Goal: Obtain resource: Download file/media

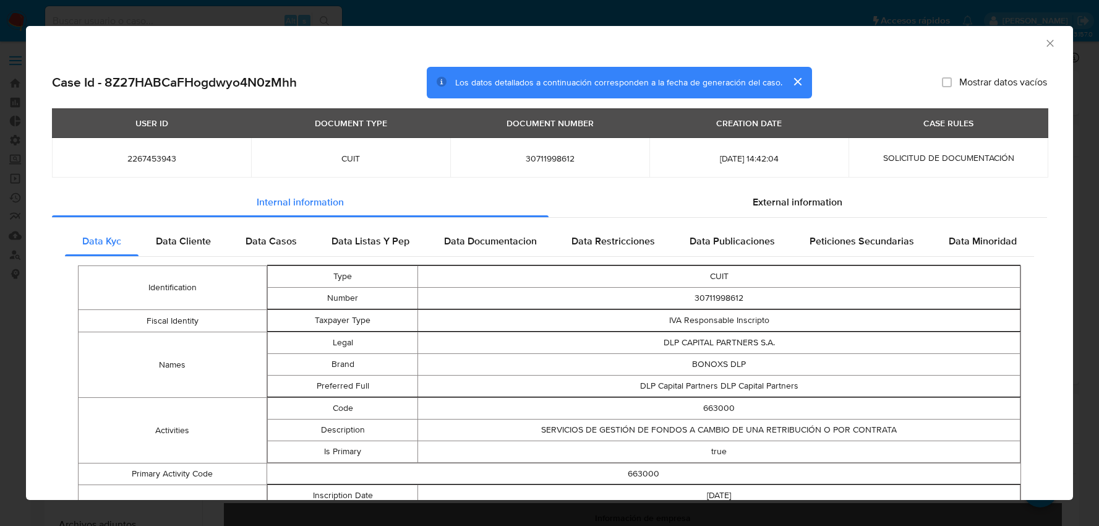
select select "10"
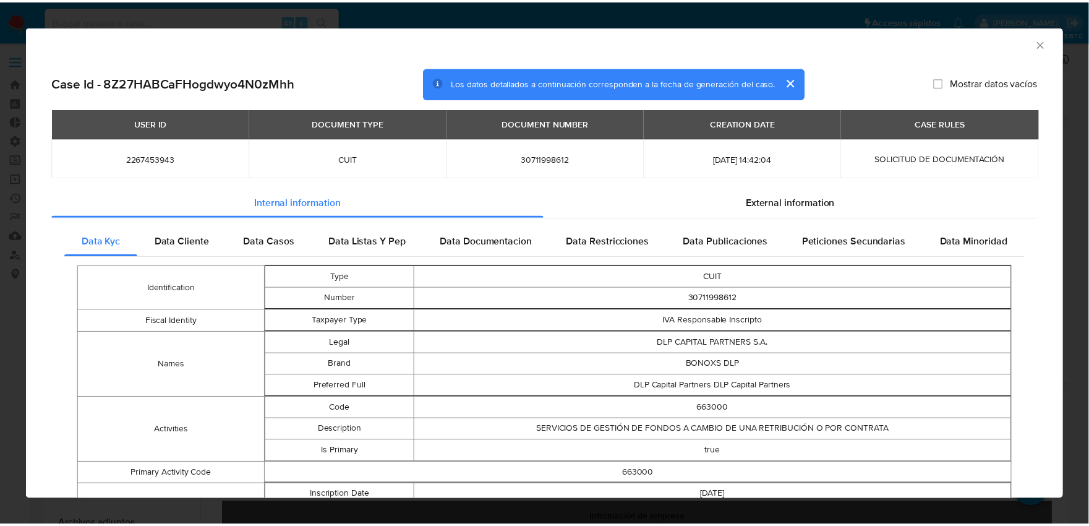
scroll to position [581, 0]
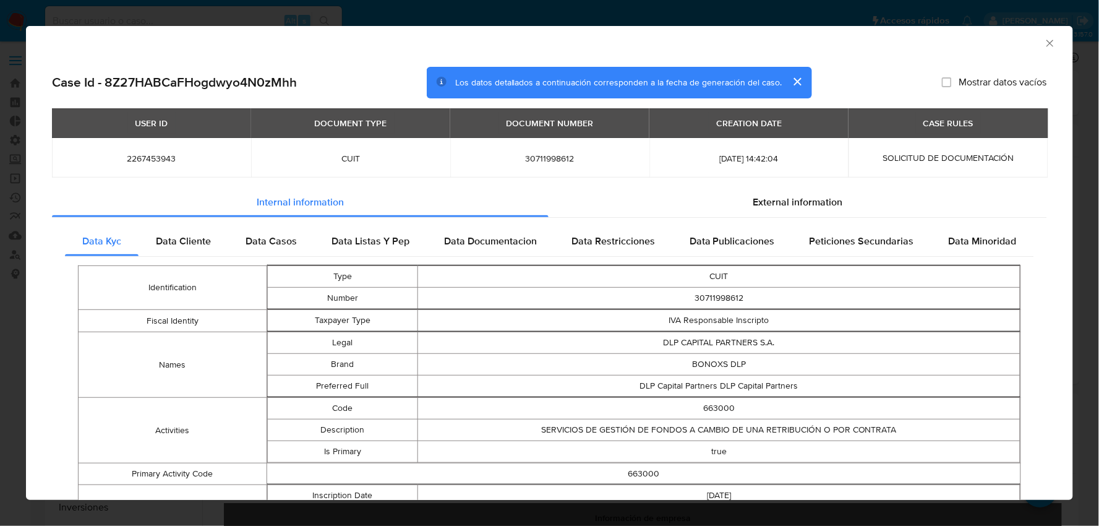
click at [1044, 42] on icon "Cerrar ventana" at bounding box center [1050, 43] width 12 height 12
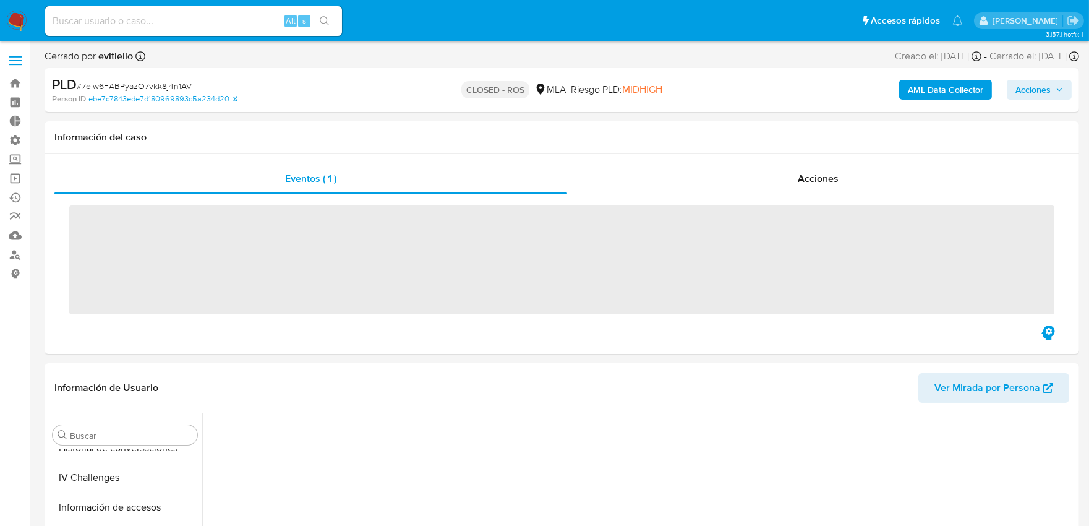
scroll to position [581, 0]
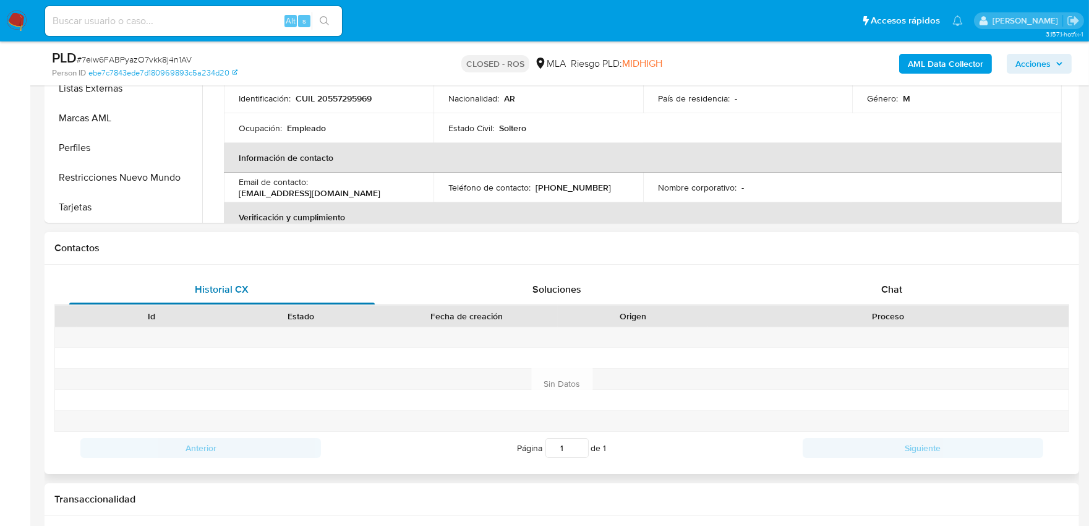
select select "10"
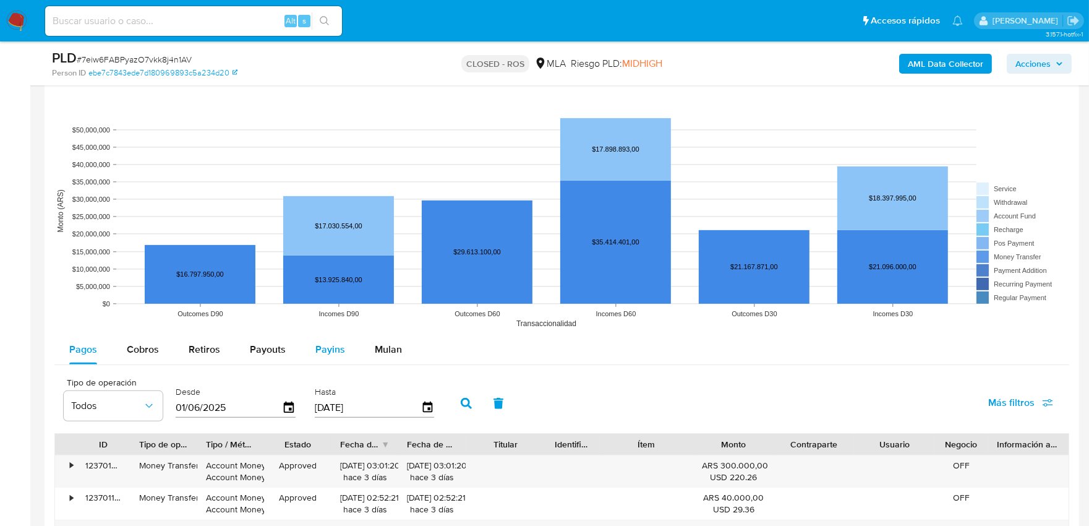
scroll to position [1099, 0]
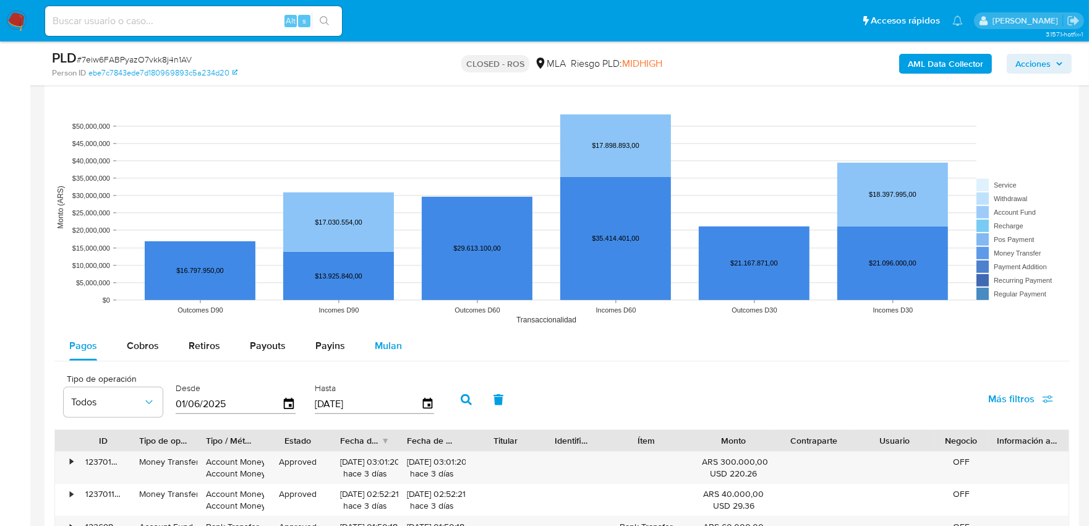
click at [375, 348] on span "Mulan" at bounding box center [388, 345] width 27 height 14
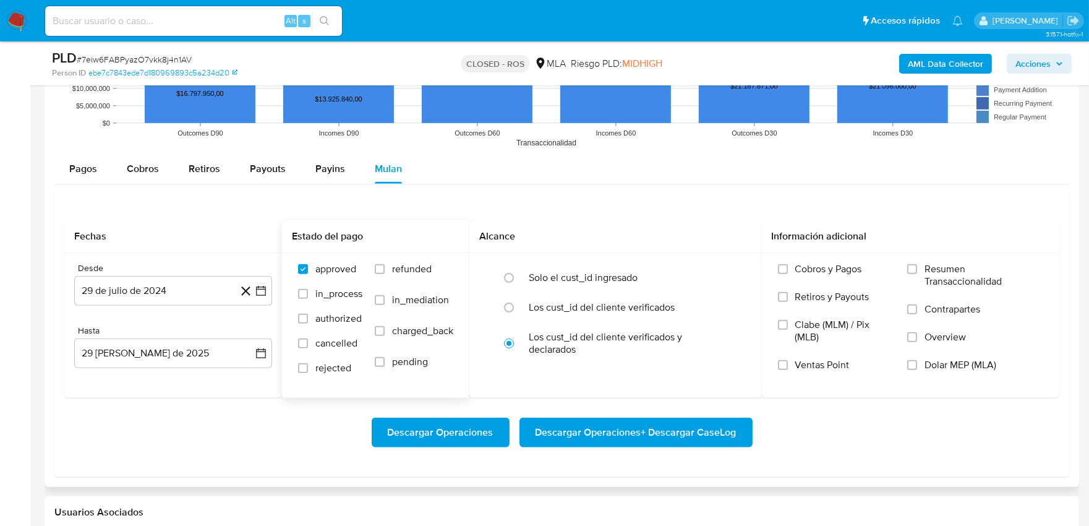
scroll to position [1306, 0]
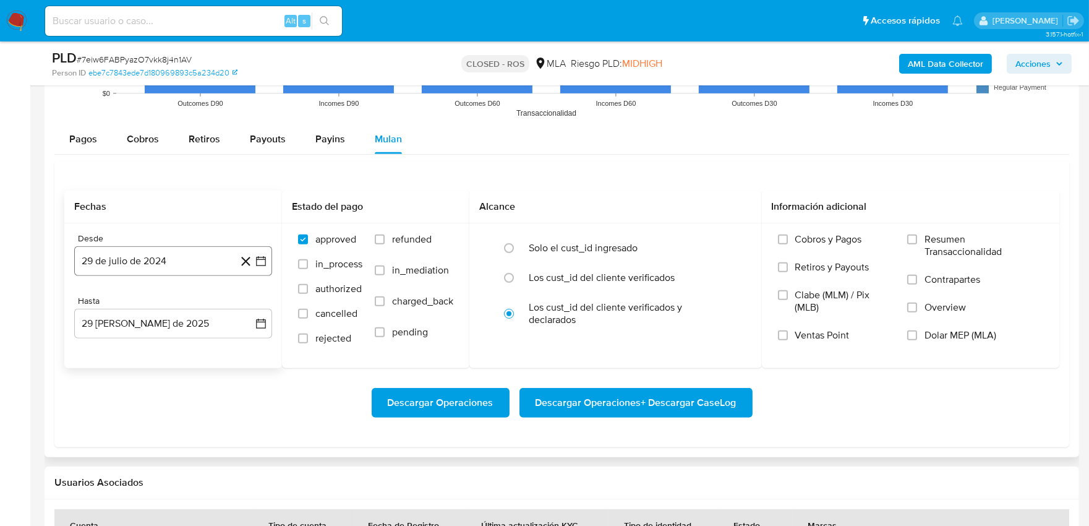
click at [168, 265] on button "29 de julio de 2024" at bounding box center [173, 261] width 198 height 30
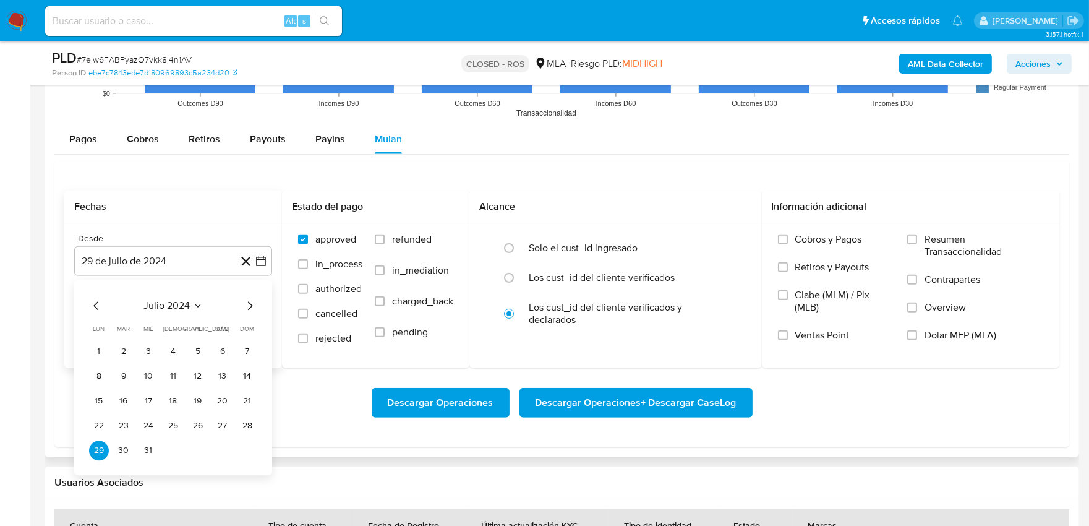
click at [197, 304] on icon "Seleccionar mes y año" at bounding box center [198, 306] width 10 height 10
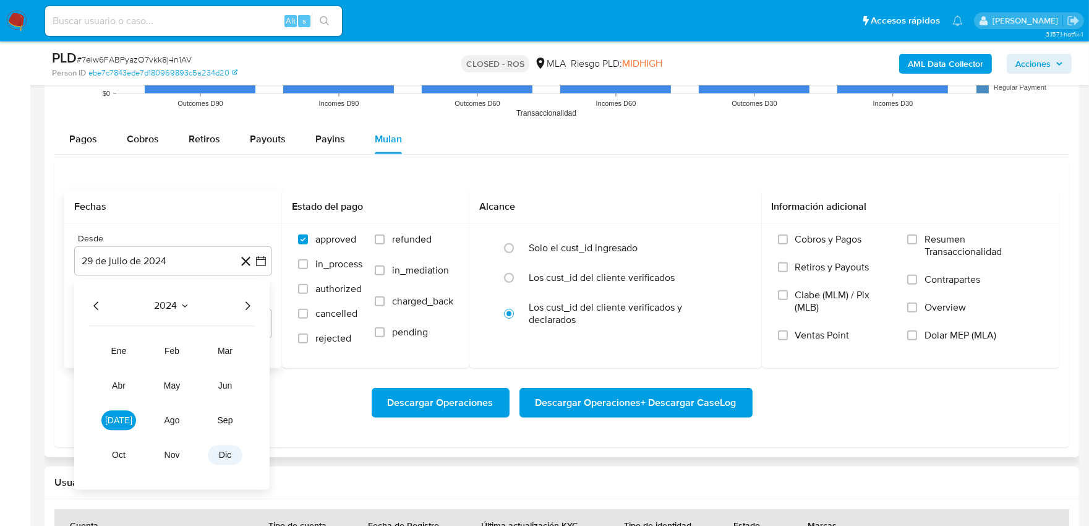
click at [224, 447] on button "dic" at bounding box center [225, 455] width 35 height 20
click at [252, 307] on icon "Mes siguiente" at bounding box center [249, 305] width 15 height 15
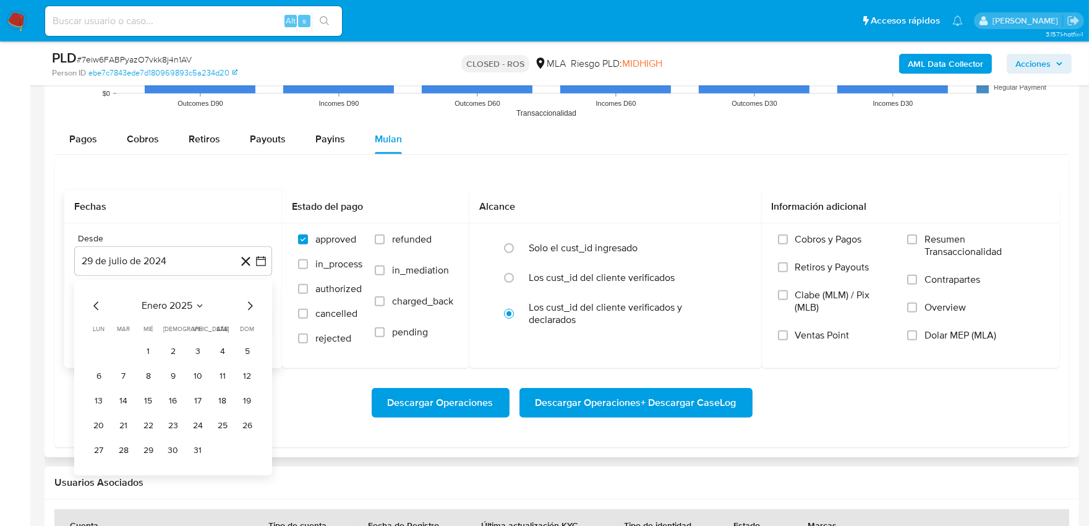
click at [252, 307] on icon "Mes siguiente" at bounding box center [249, 305] width 15 height 15
click at [125, 351] on button "1" at bounding box center [124, 351] width 20 height 20
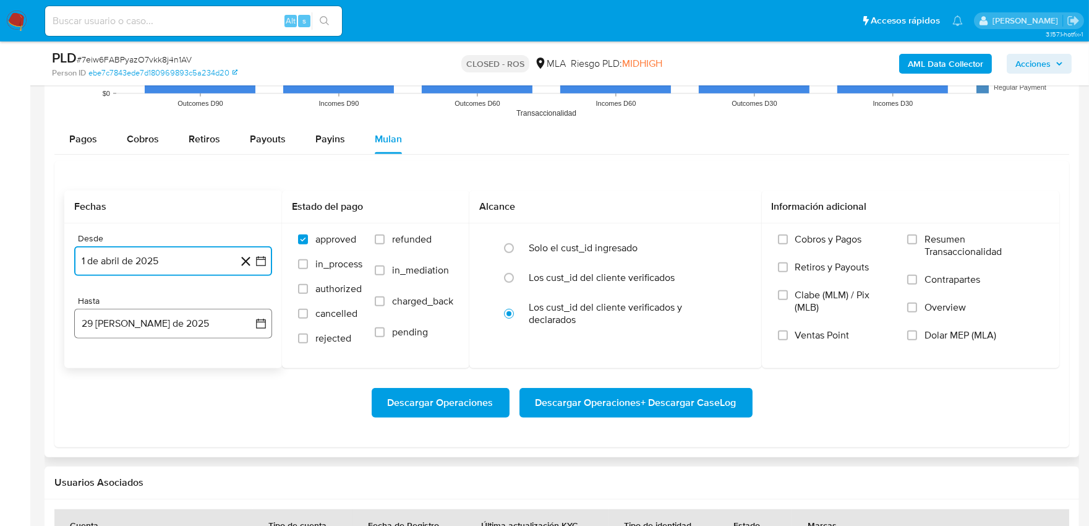
click at [149, 329] on button "29 [PERSON_NAME] de 2025" at bounding box center [173, 324] width 198 height 30
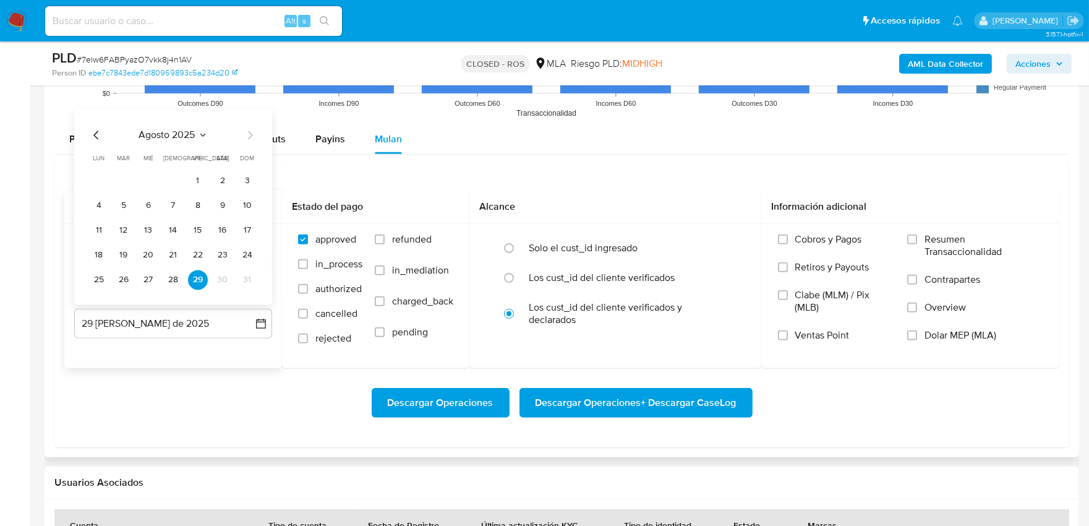
click at [92, 138] on icon "Mes anterior" at bounding box center [96, 134] width 15 height 15
click at [180, 280] on button "31" at bounding box center [173, 280] width 20 height 20
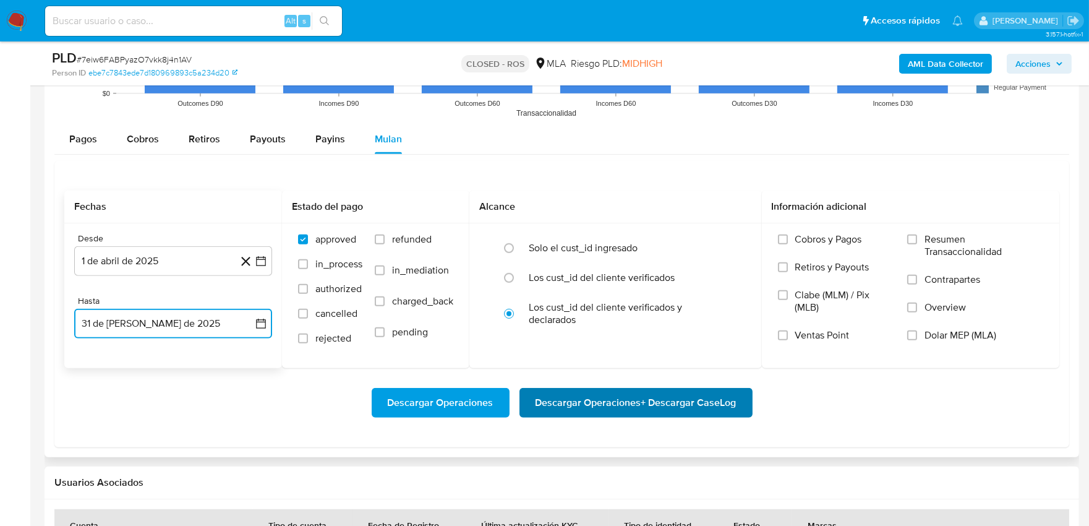
click at [635, 402] on span "Descargar Operaciones + Descargar CaseLog" at bounding box center [636, 402] width 201 height 27
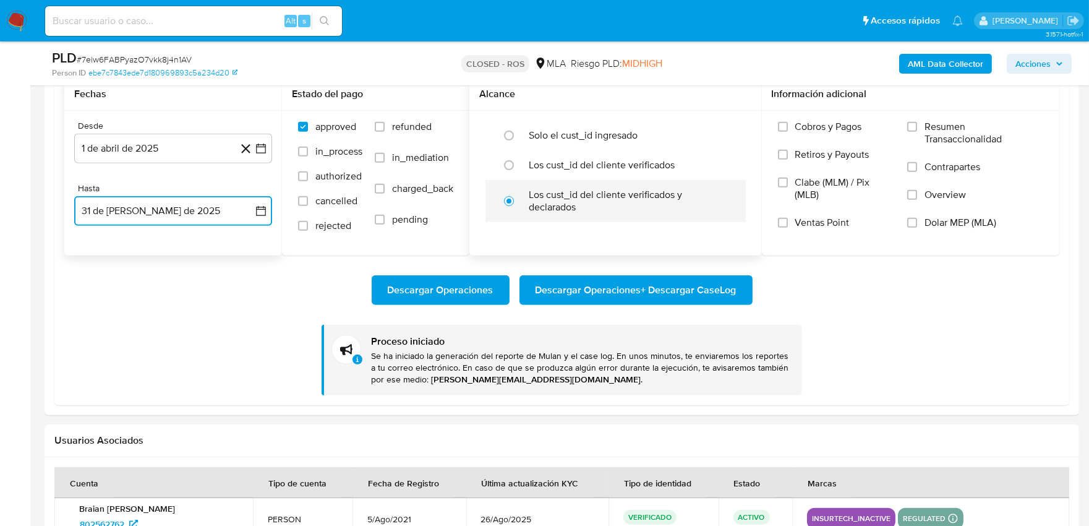
scroll to position [1375, 0]
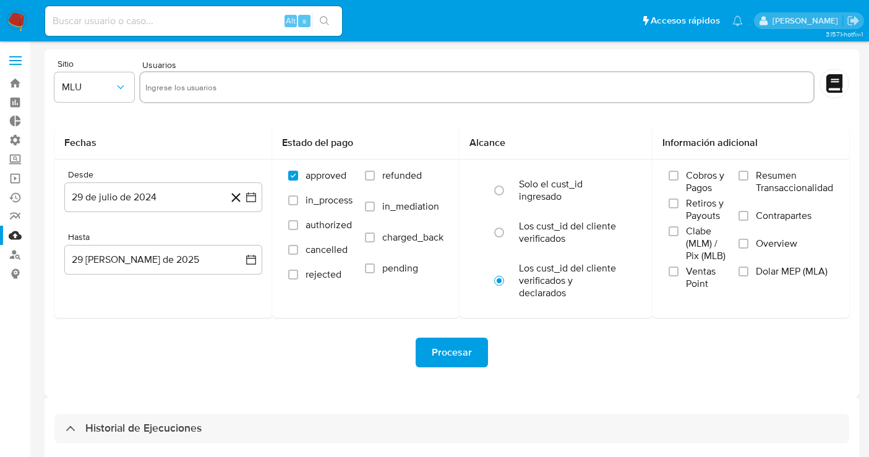
select select "10"
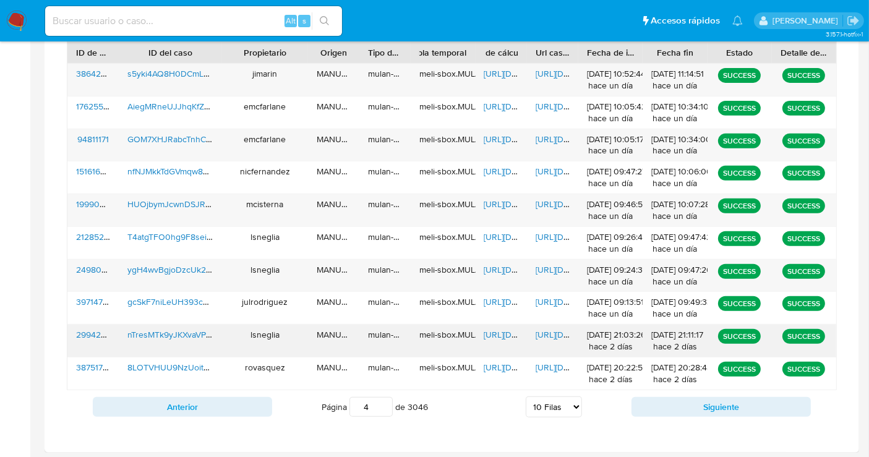
click at [553, 332] on span "https://docs.google.com/document/d/1aWUyTw40Im3DaGZ97ae3M30I-ae8X8mLU5kcix-F8dA…" at bounding box center [578, 334] width 85 height 12
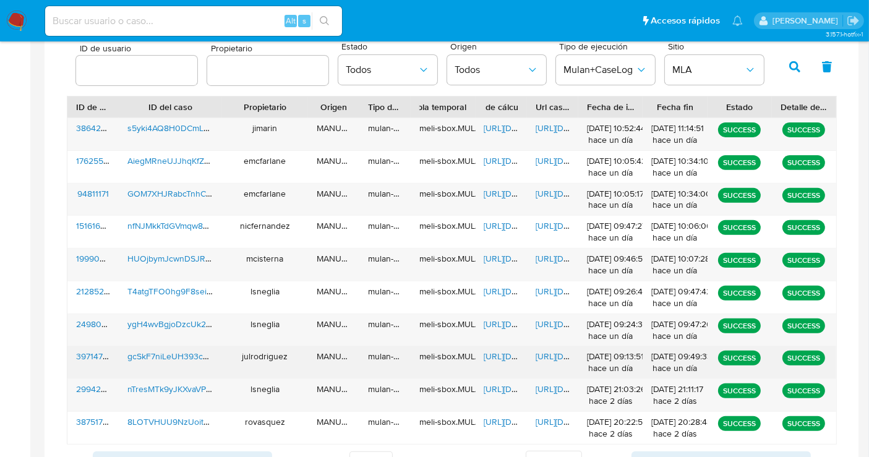
scroll to position [132, 0]
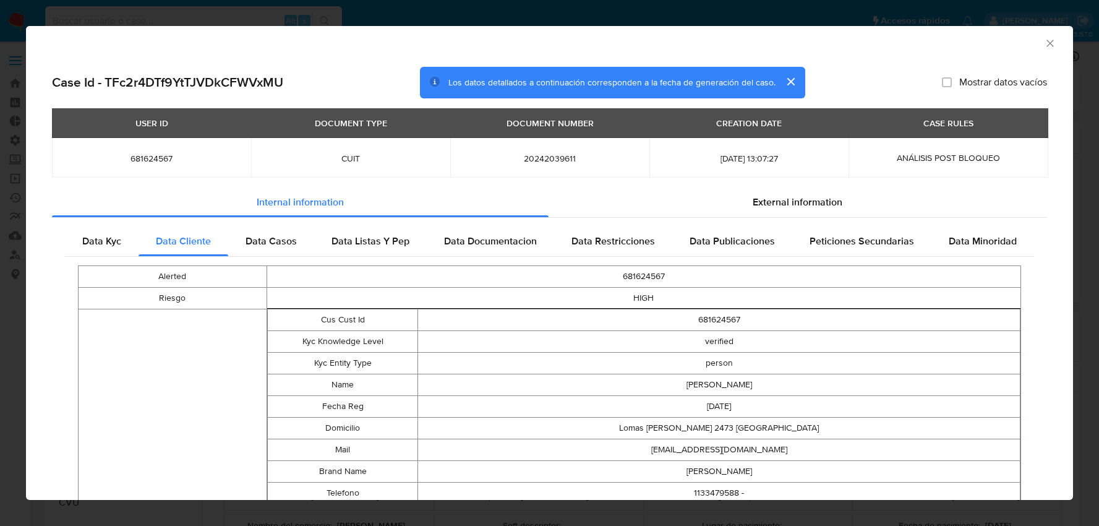
select select "10"
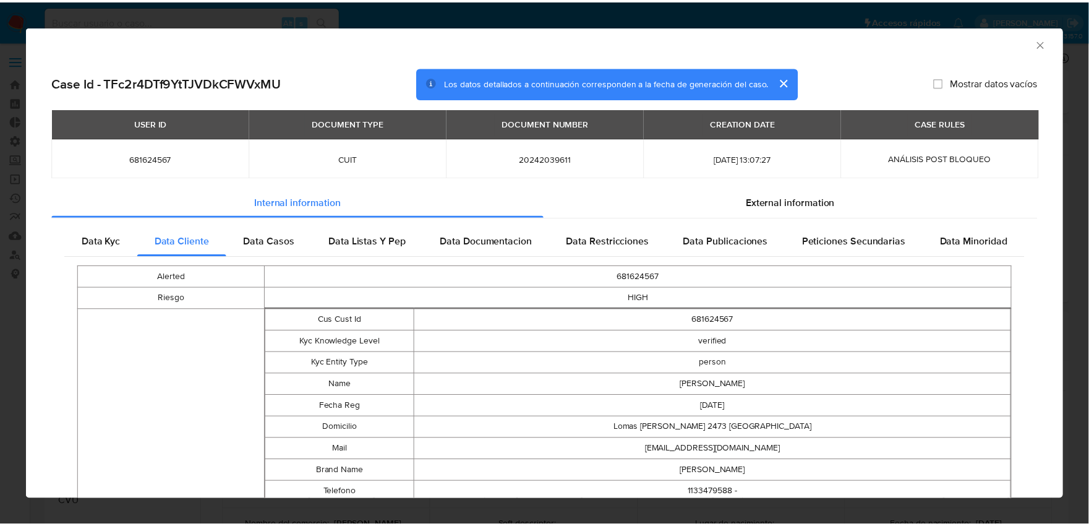
scroll to position [581, 0]
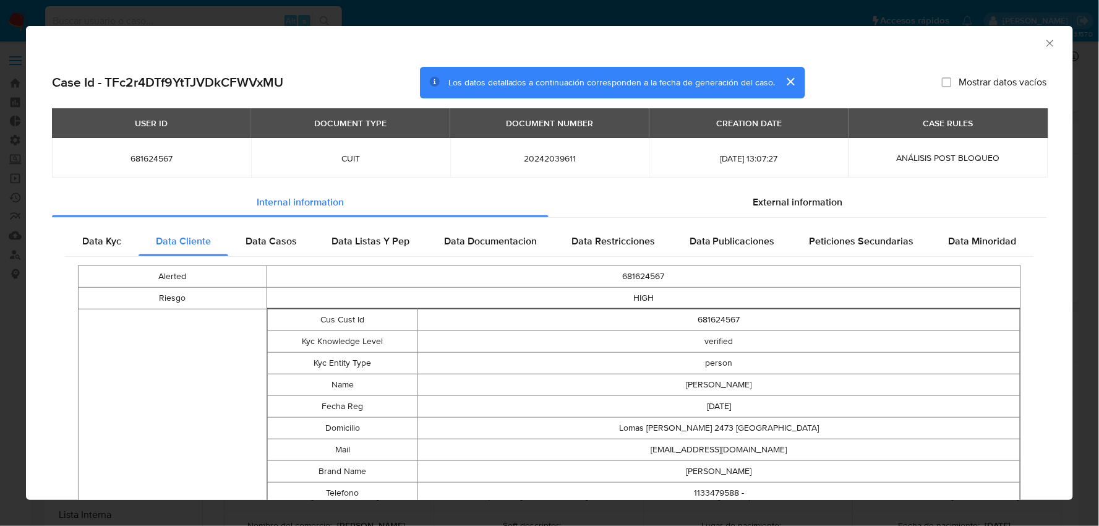
click at [1044, 48] on icon "Cerrar ventana" at bounding box center [1050, 43] width 12 height 12
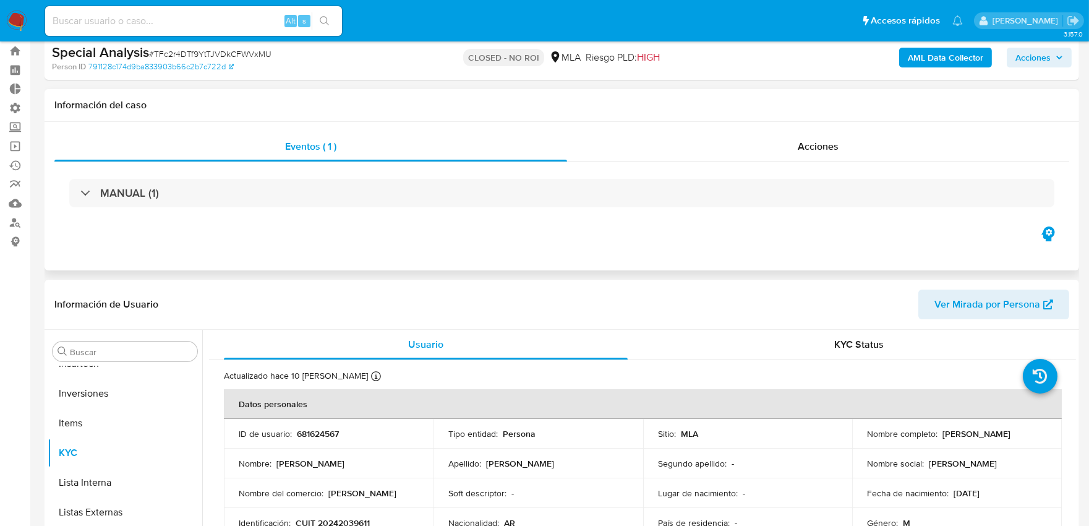
scroll to position [0, 0]
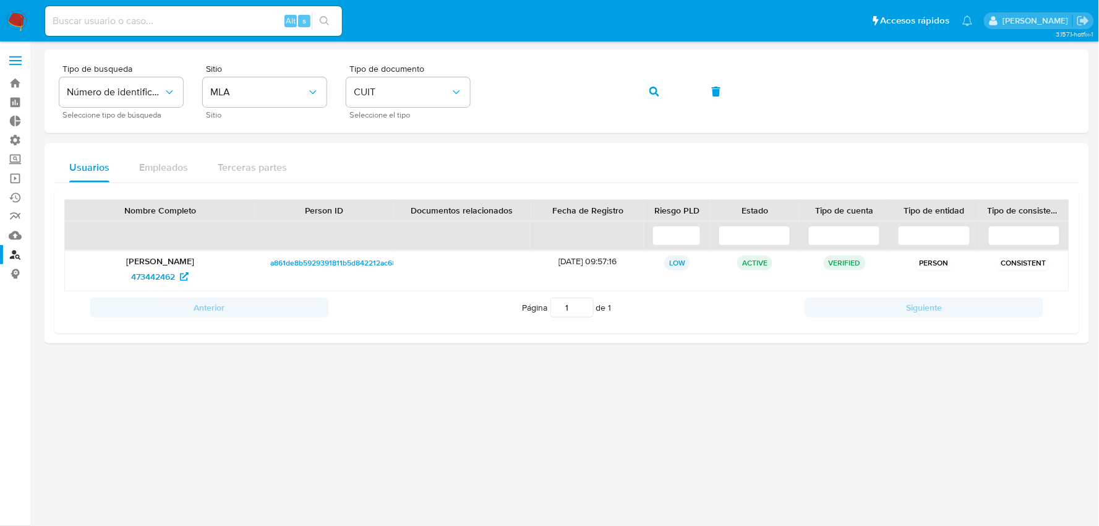
click at [200, 25] on input at bounding box center [193, 21] width 297 height 16
paste input "nTresMTk9yJKXvaVPfFwE9E2"
type input "nTresMTk9yJKXvaVPfFwE9E2"
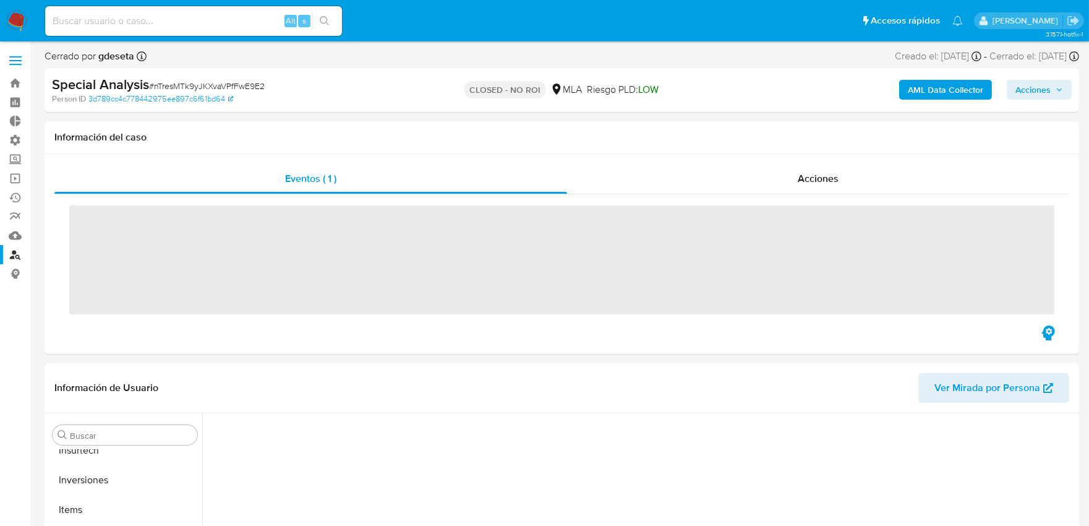
scroll to position [611, 0]
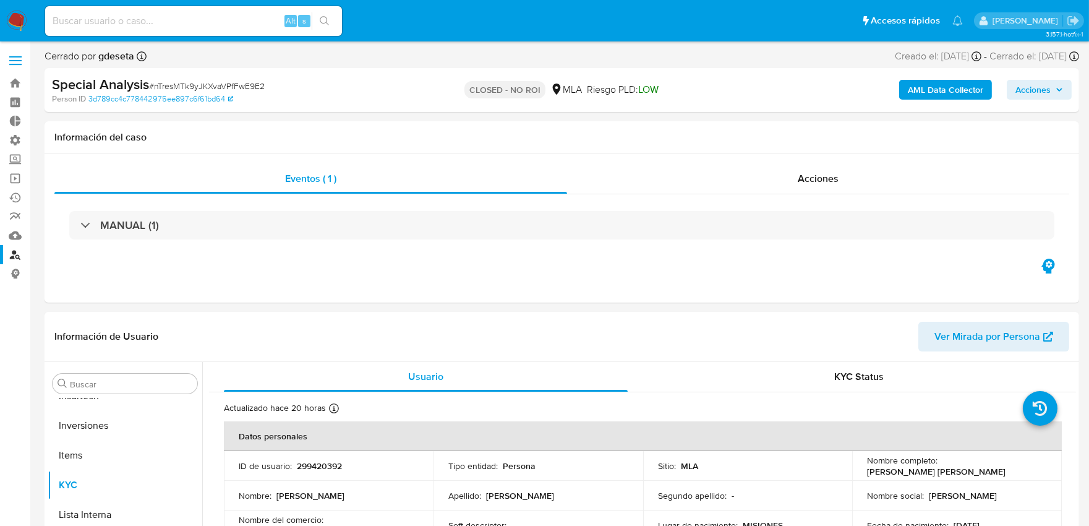
select select "10"
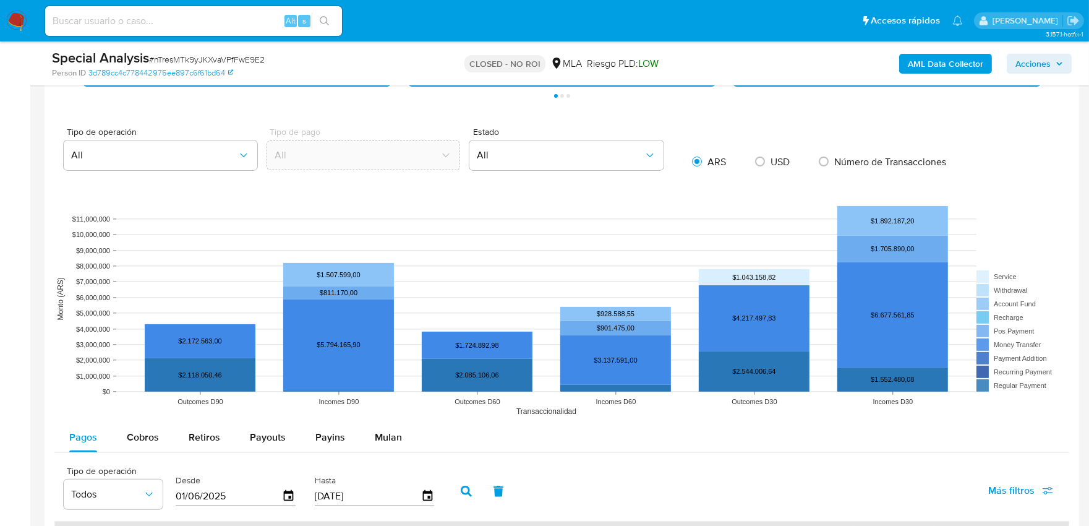
scroll to position [1099, 0]
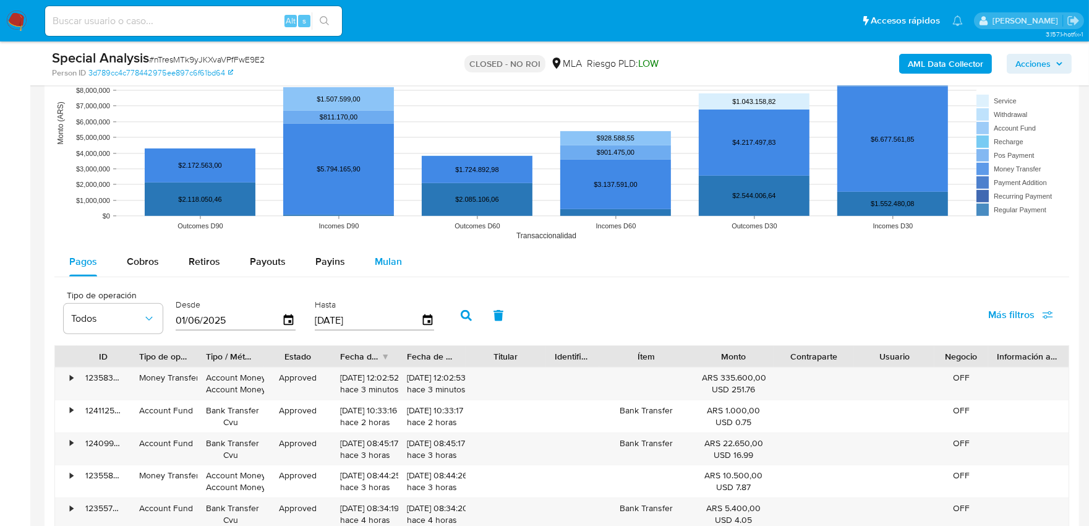
click at [378, 257] on span "Mulan" at bounding box center [388, 261] width 27 height 14
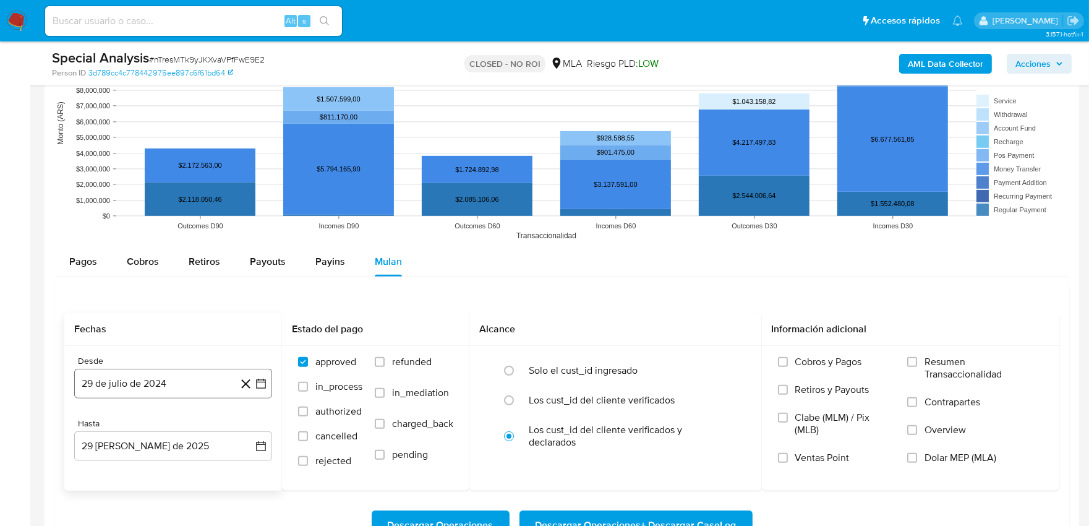
click at [113, 378] on button "29 de julio de 2024" at bounding box center [173, 384] width 198 height 30
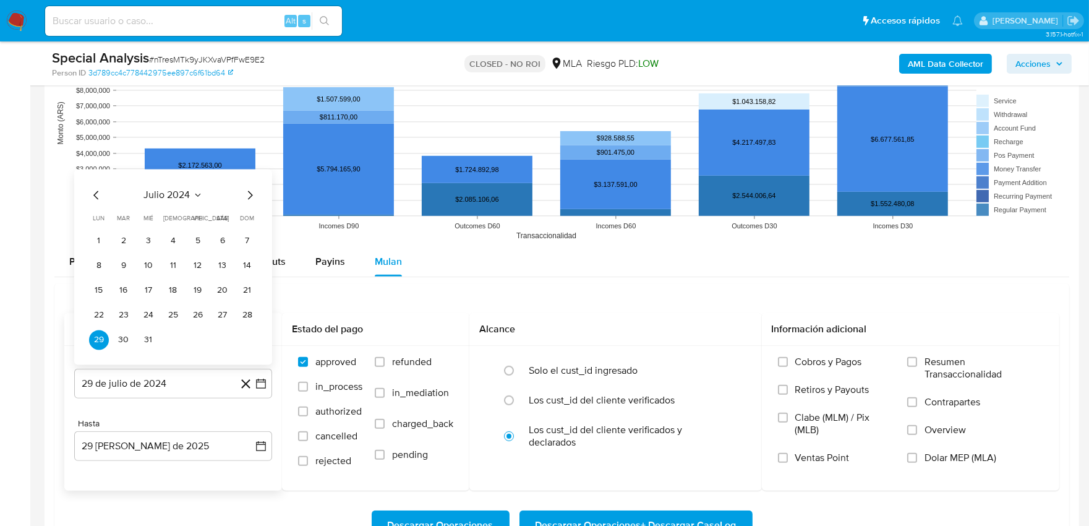
click at [199, 199] on icon "Seleccionar mes y año" at bounding box center [198, 196] width 10 height 10
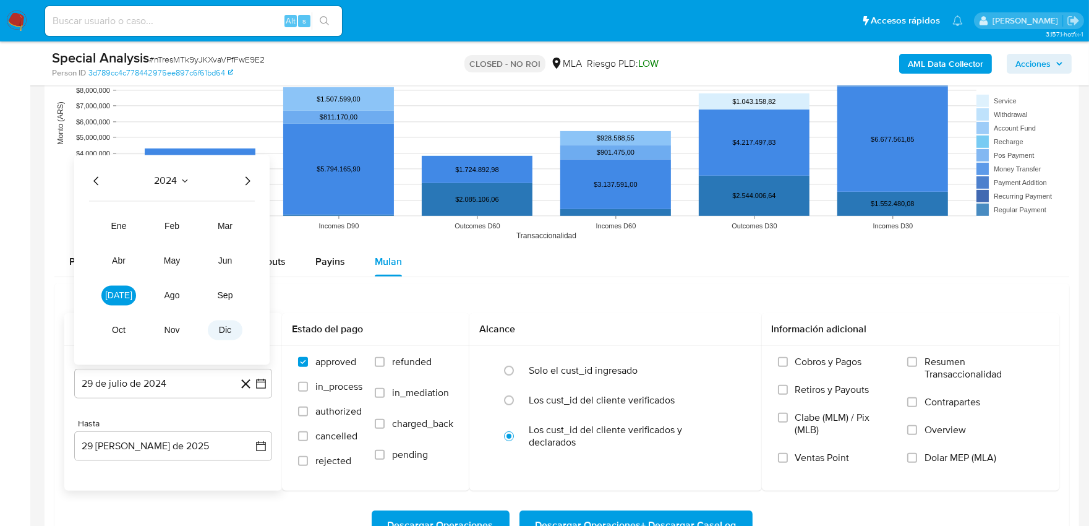
click at [229, 339] on button "dic" at bounding box center [225, 330] width 35 height 20
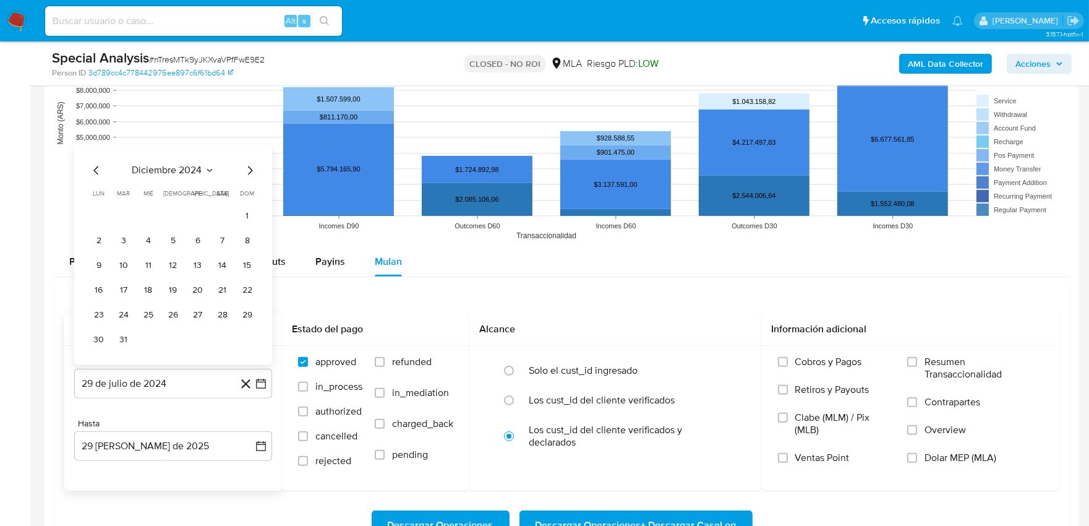
click at [248, 173] on icon "Mes siguiente" at bounding box center [249, 170] width 15 height 15
click at [248, 173] on div "enero 2025 enero 2025 lun lunes mar martes mié miércoles jue jueves vie viernes…" at bounding box center [173, 266] width 198 height 195
click at [201, 194] on icon "Seleccionar mes y año" at bounding box center [200, 196] width 10 height 10
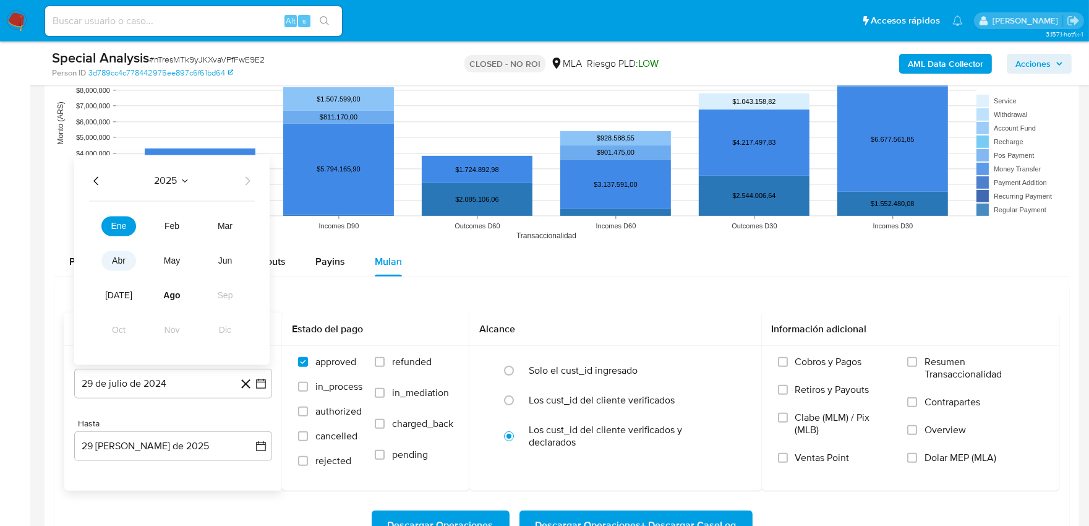
click at [118, 263] on span "abr" at bounding box center [119, 261] width 14 height 10
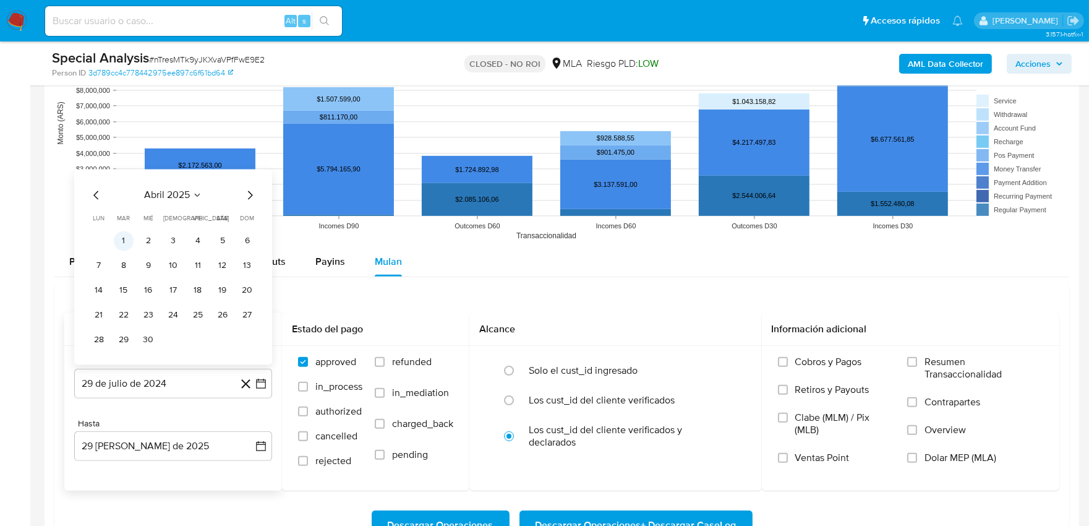
click at [124, 244] on button "1" at bounding box center [124, 241] width 20 height 20
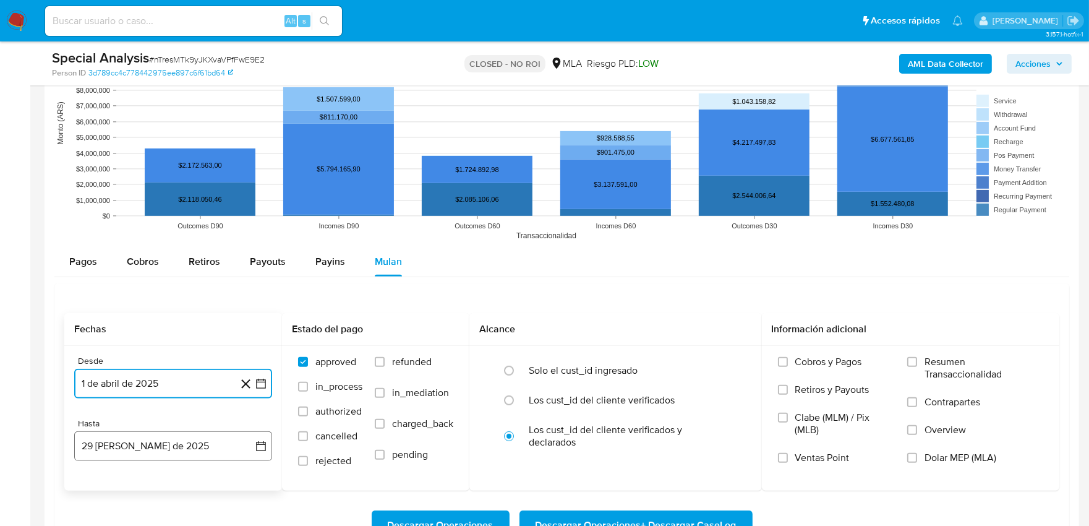
click at [156, 440] on button "29 [PERSON_NAME] de 2025" at bounding box center [173, 446] width 198 height 30
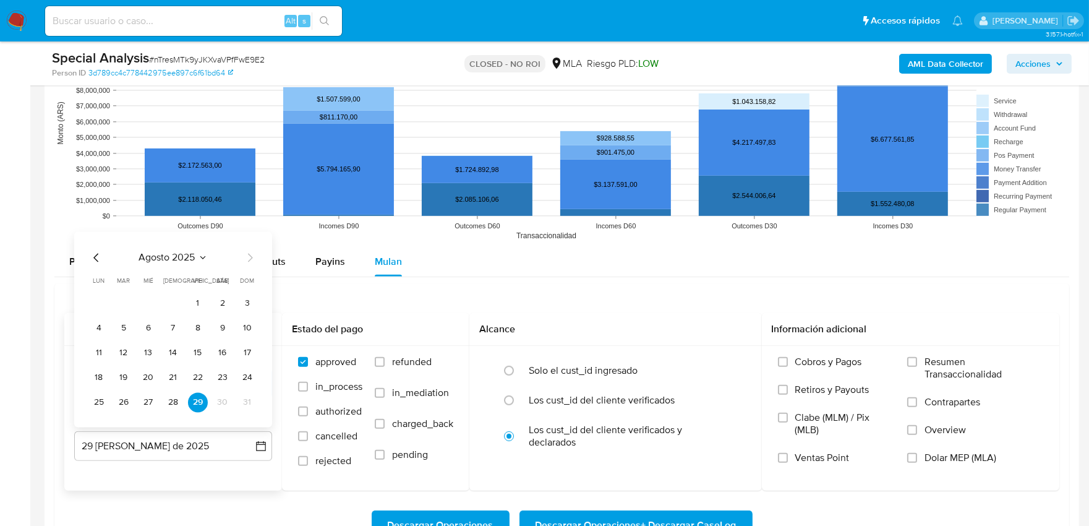
click at [96, 256] on icon "Mes anterior" at bounding box center [95, 258] width 5 height 9
click at [178, 396] on button "31" at bounding box center [173, 403] width 20 height 20
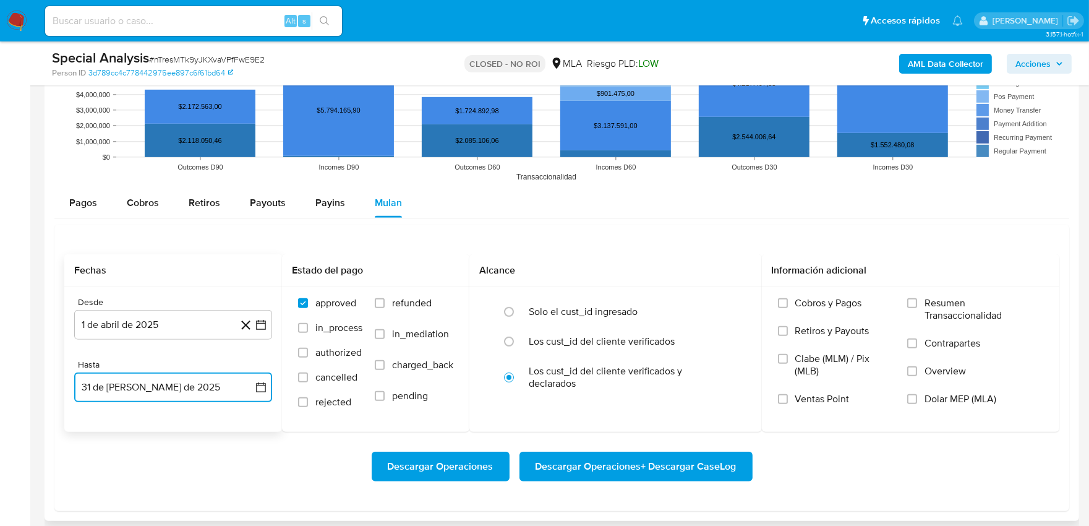
scroll to position [1306, 0]
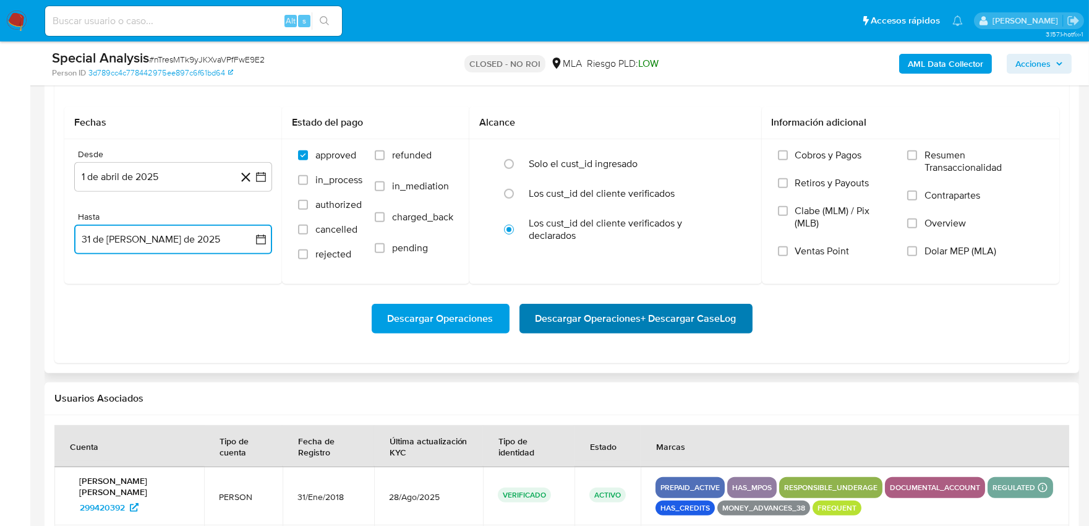
click at [573, 322] on span "Descargar Operaciones + Descargar CaseLog" at bounding box center [636, 318] width 201 height 27
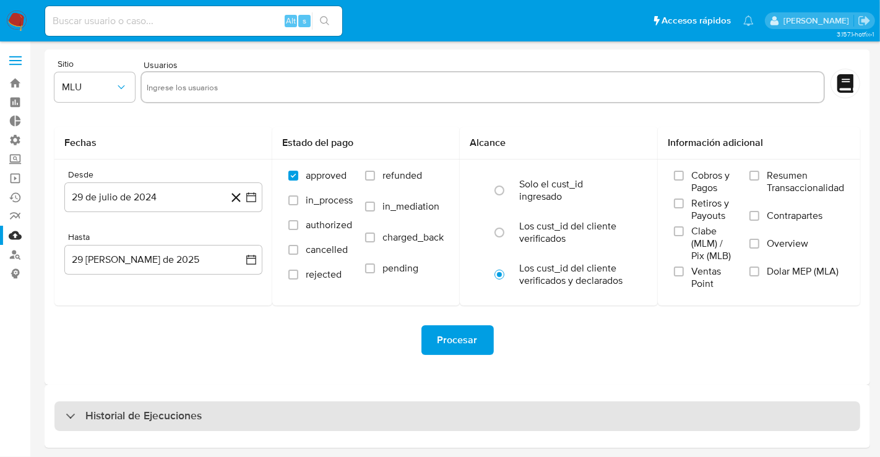
click at [637, 407] on div "Historial de Ejecuciones" at bounding box center [456, 416] width 805 height 30
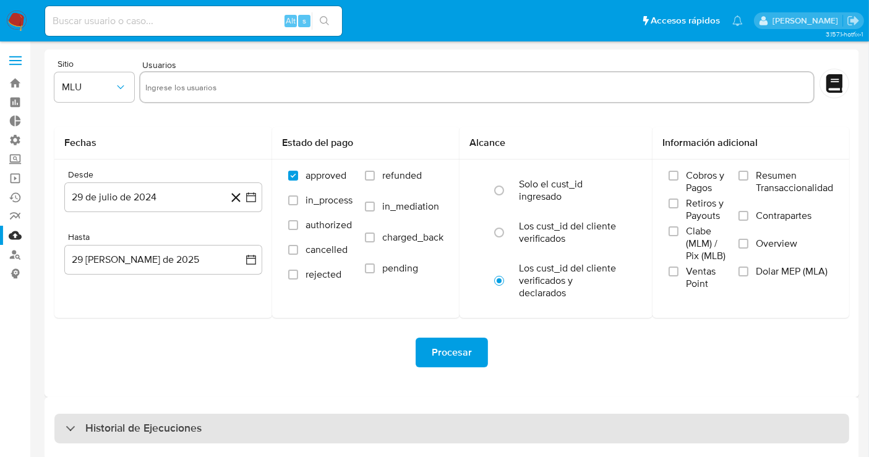
select select "10"
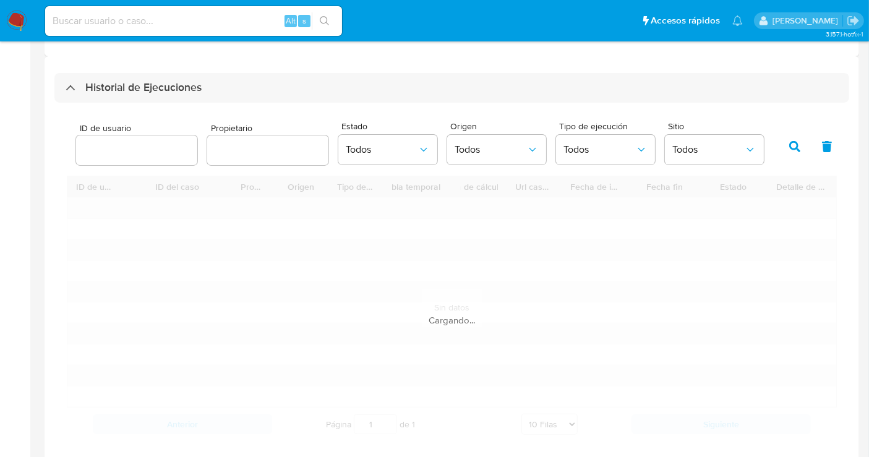
scroll to position [343, 0]
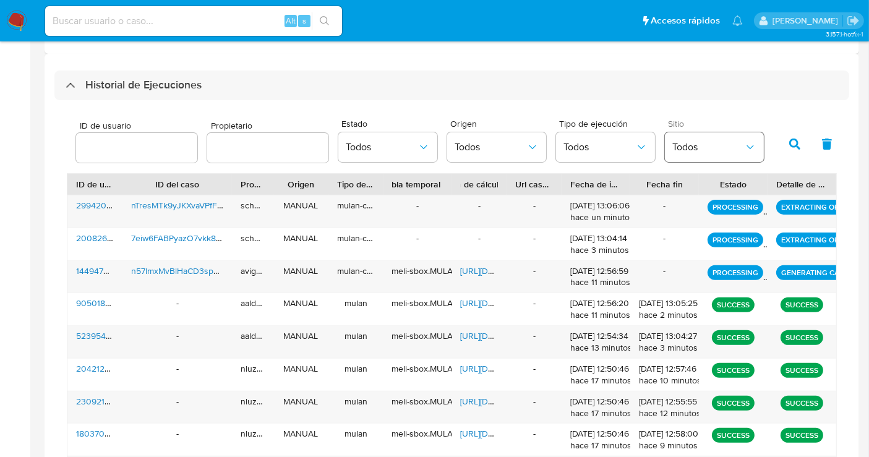
click at [681, 152] on span "Todos" at bounding box center [708, 147] width 72 height 12
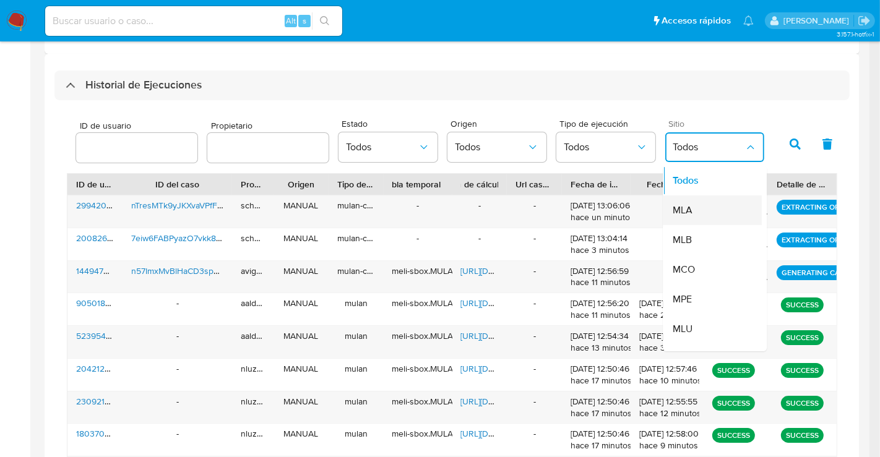
click at [692, 207] on div "MLA" at bounding box center [708, 210] width 72 height 30
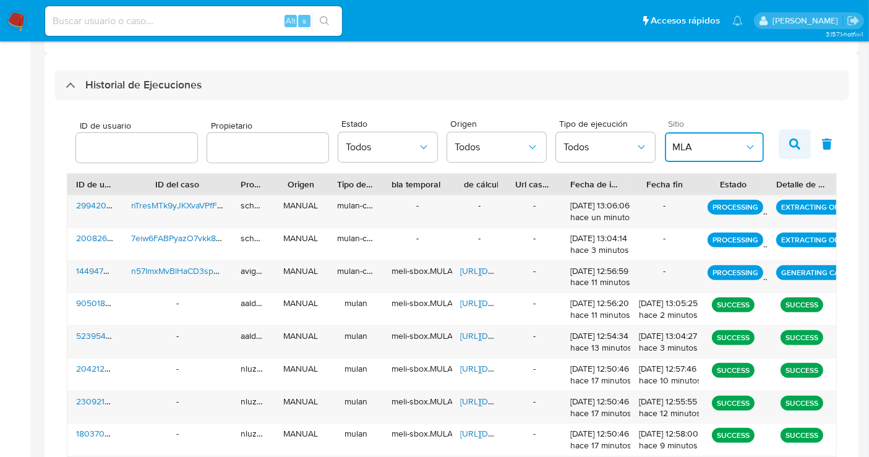
click at [797, 150] on button "button" at bounding box center [795, 144] width 32 height 30
